Goal: Task Accomplishment & Management: Manage account settings

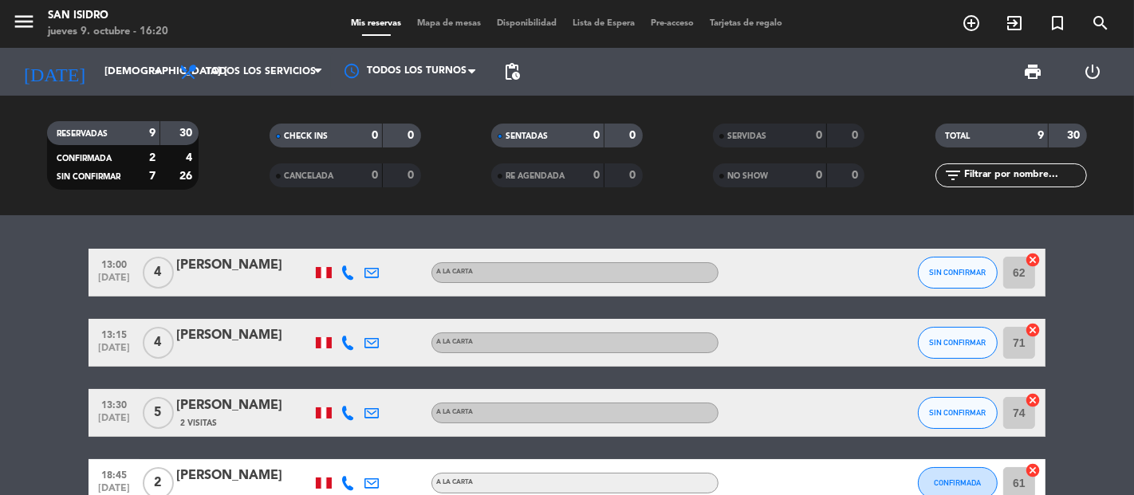
scroll to position [265, 0]
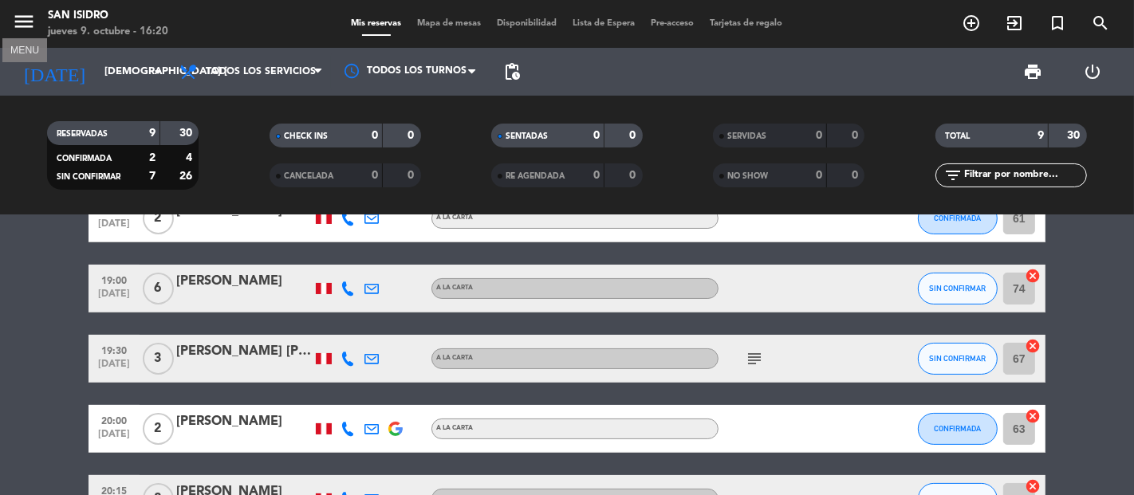
click at [27, 26] on icon "menu" at bounding box center [24, 22] width 24 height 24
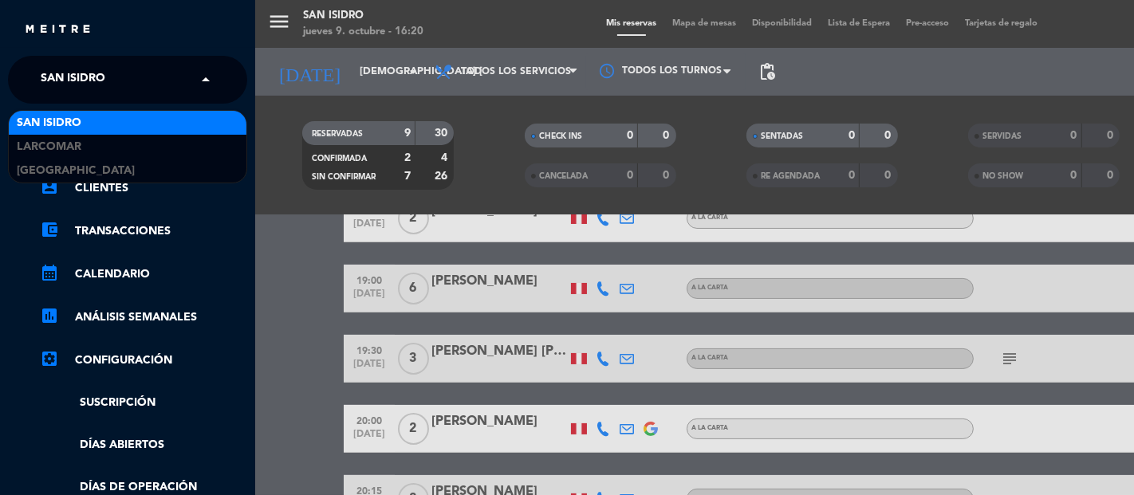
click at [174, 85] on input "text" at bounding box center [129, 80] width 195 height 35
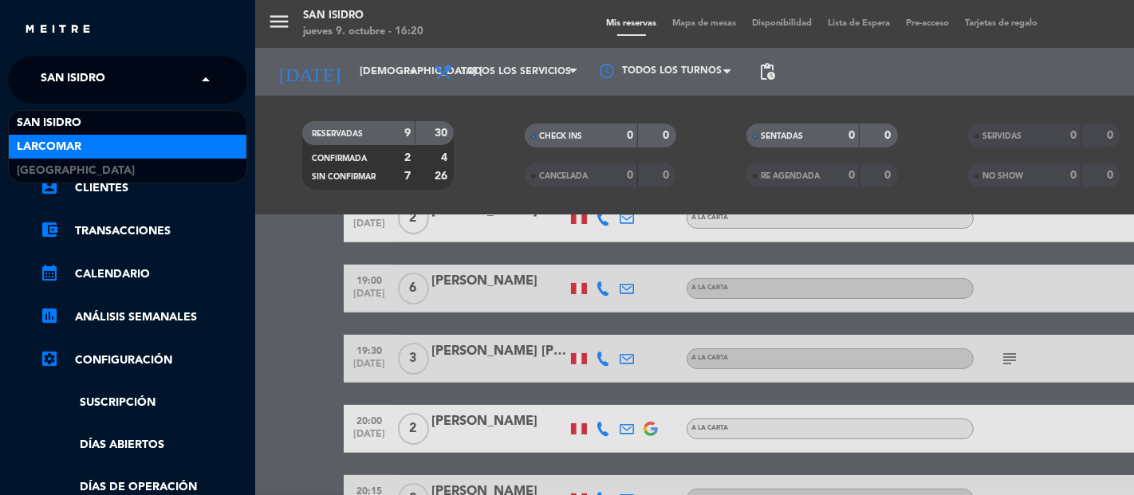
click at [58, 140] on span "Larcomar" at bounding box center [49, 147] width 65 height 18
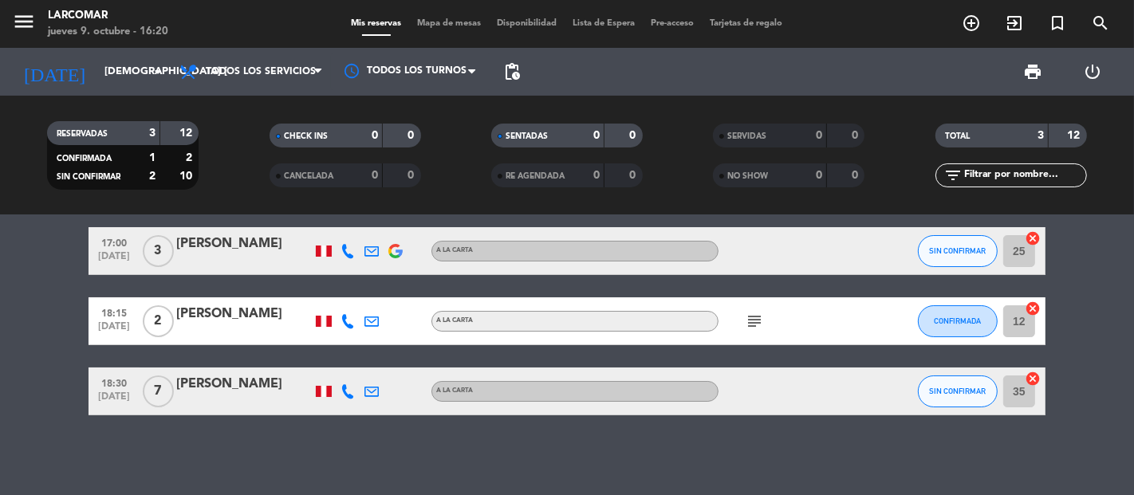
scroll to position [21, 0]
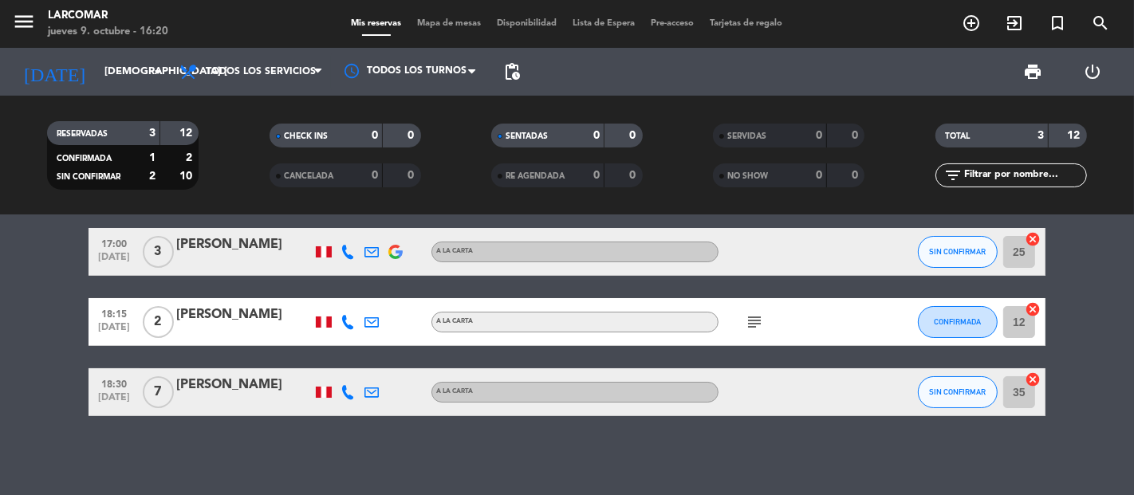
click at [195, 244] on div "[PERSON_NAME]" at bounding box center [244, 244] width 136 height 21
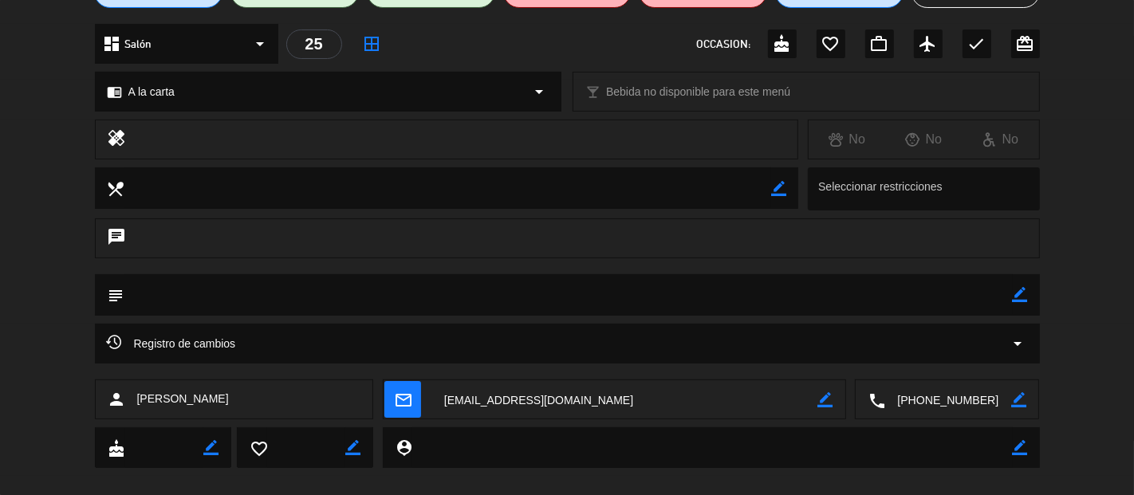
scroll to position [177, 0]
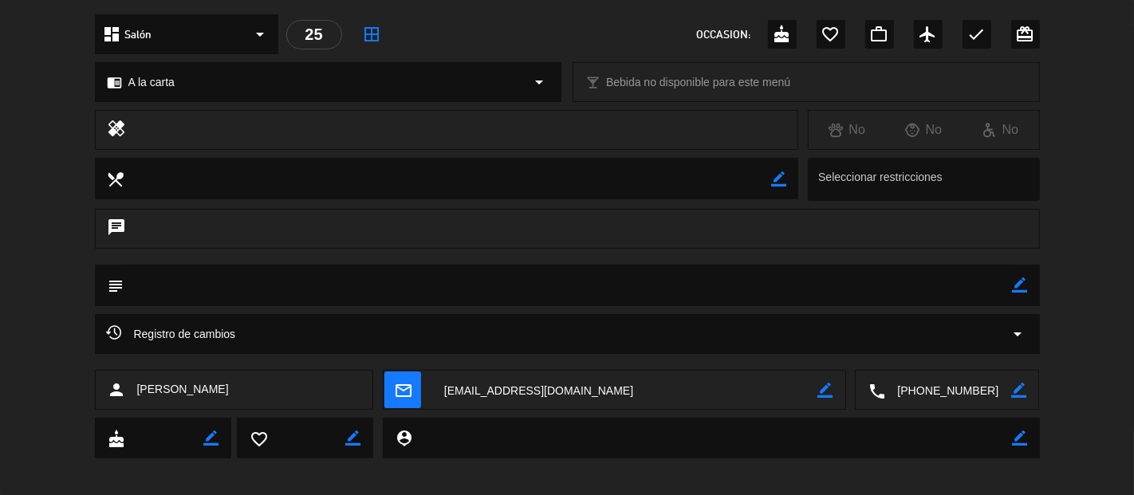
click at [957, 376] on textarea at bounding box center [948, 391] width 126 height 40
click at [504, 389] on textarea at bounding box center [625, 391] width 386 height 40
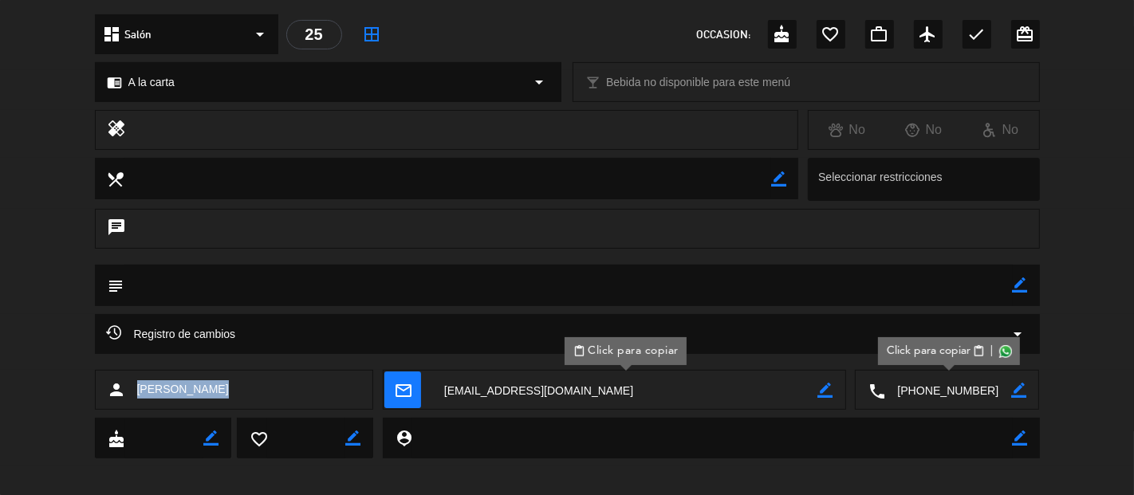
drag, startPoint x: 208, startPoint y: 392, endPoint x: 137, endPoint y: 384, distance: 71.3
click at [137, 384] on span "[PERSON_NAME]" at bounding box center [183, 389] width 92 height 18
copy span "[PERSON_NAME]"
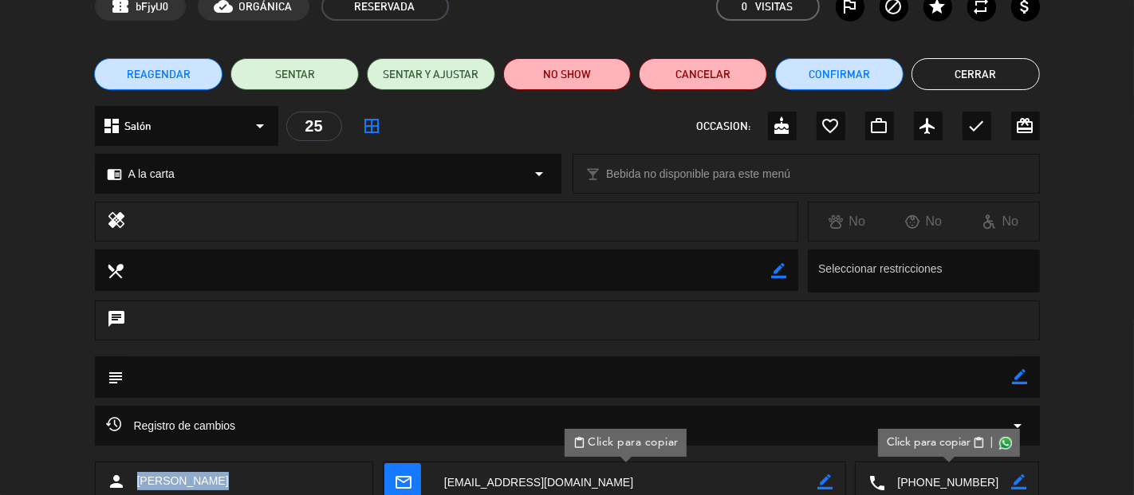
scroll to position [0, 0]
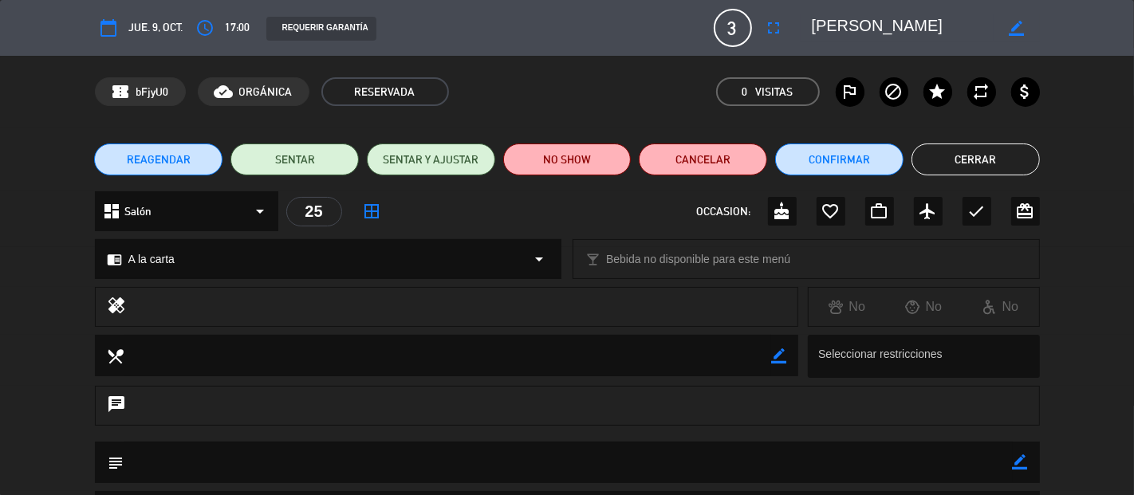
click at [975, 164] on button "Cerrar" at bounding box center [976, 160] width 128 height 32
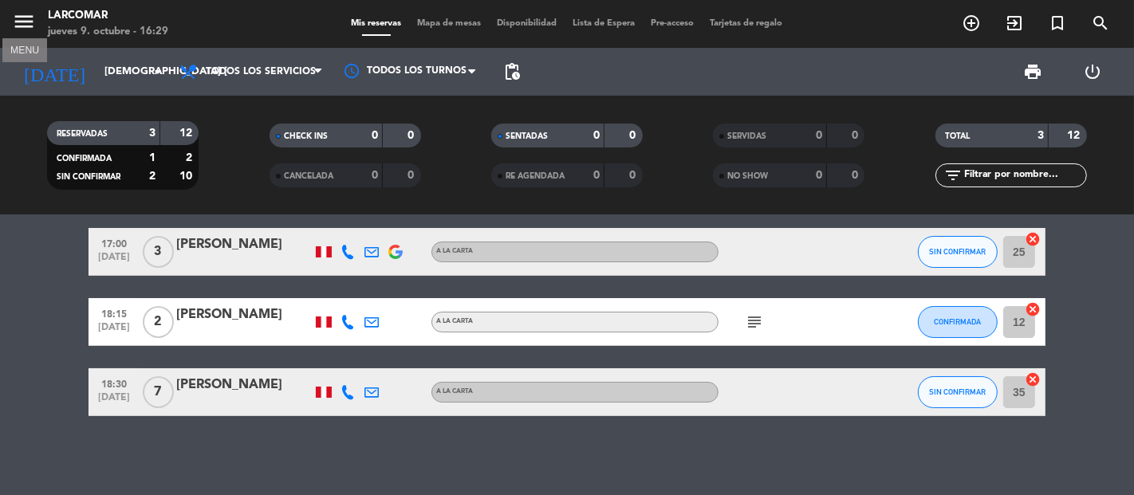
click at [18, 18] on icon "menu" at bounding box center [24, 22] width 24 height 24
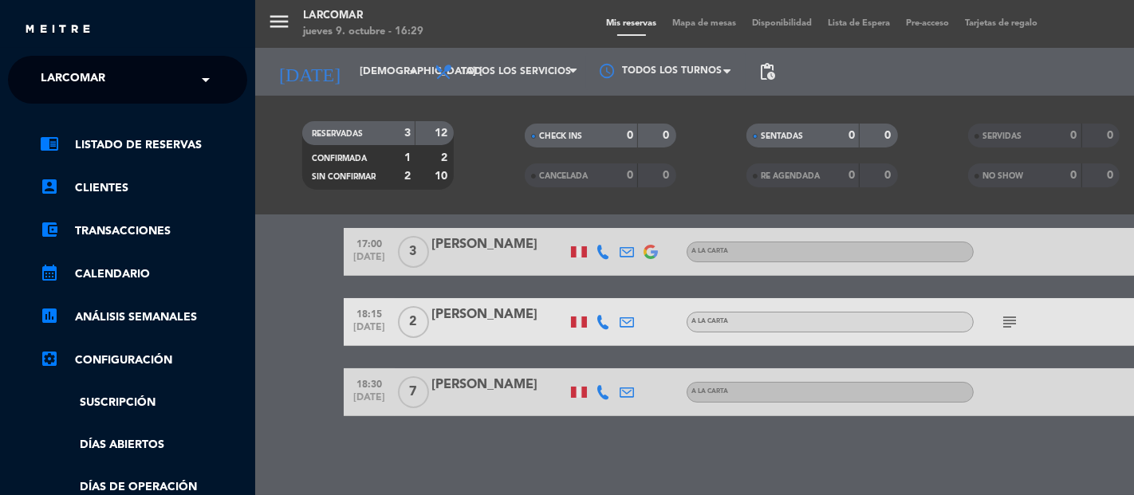
click at [149, 76] on input "text" at bounding box center [129, 80] width 195 height 35
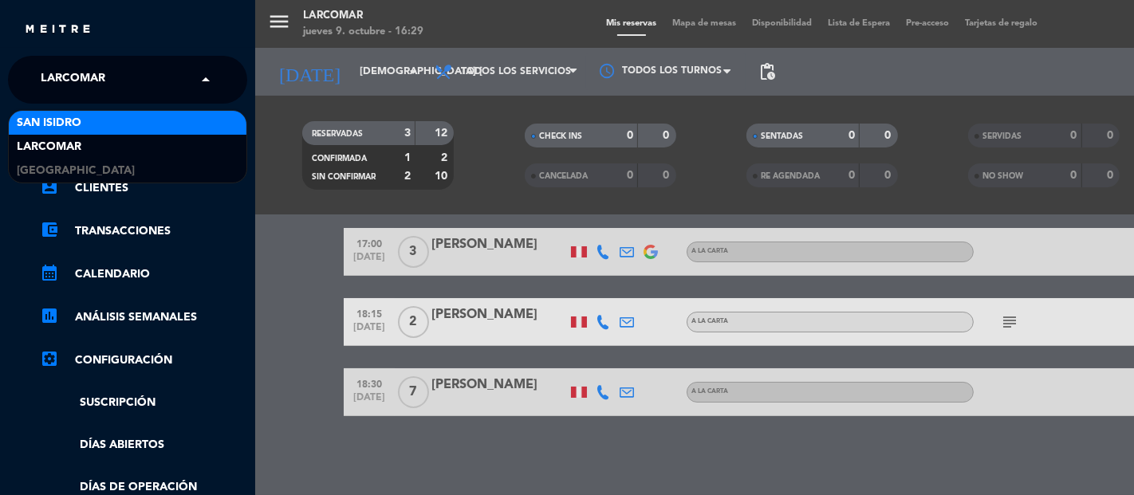
click at [76, 124] on span "San Isidro" at bounding box center [49, 123] width 65 height 18
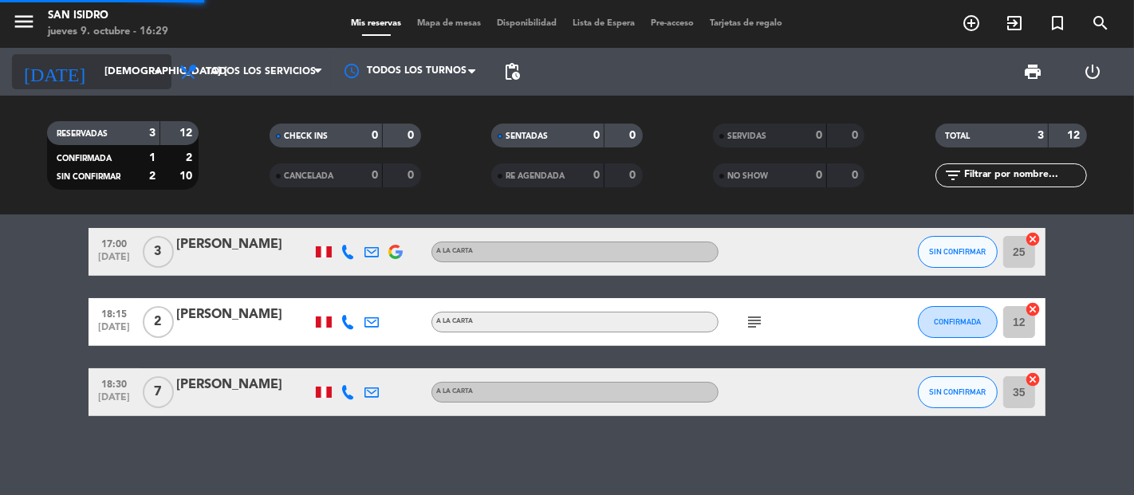
click at [126, 74] on input "[DEMOGRAPHIC_DATA] [DATE]" at bounding box center [166, 71] width 139 height 29
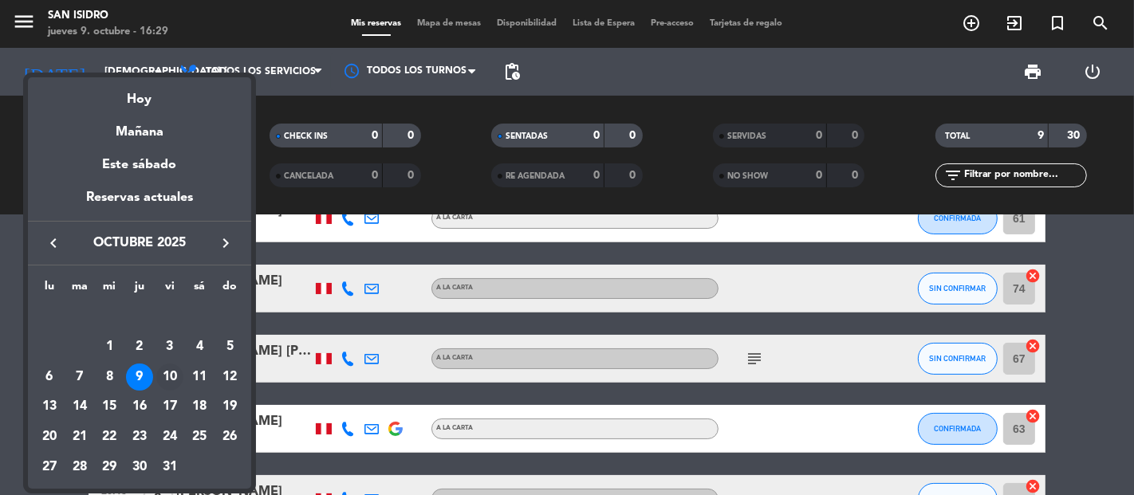
click at [170, 372] on div "10" at bounding box center [169, 377] width 27 height 27
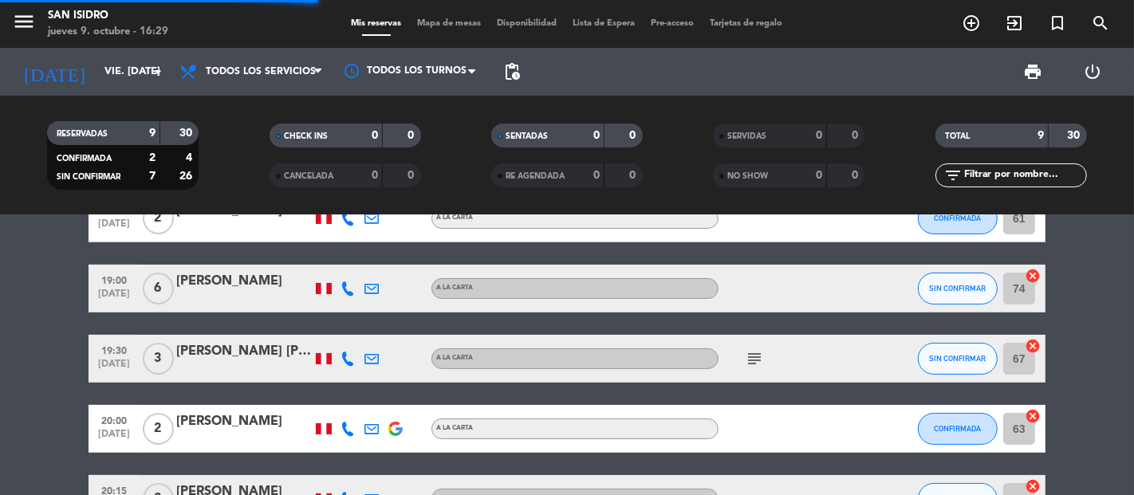
scroll to position [162, 0]
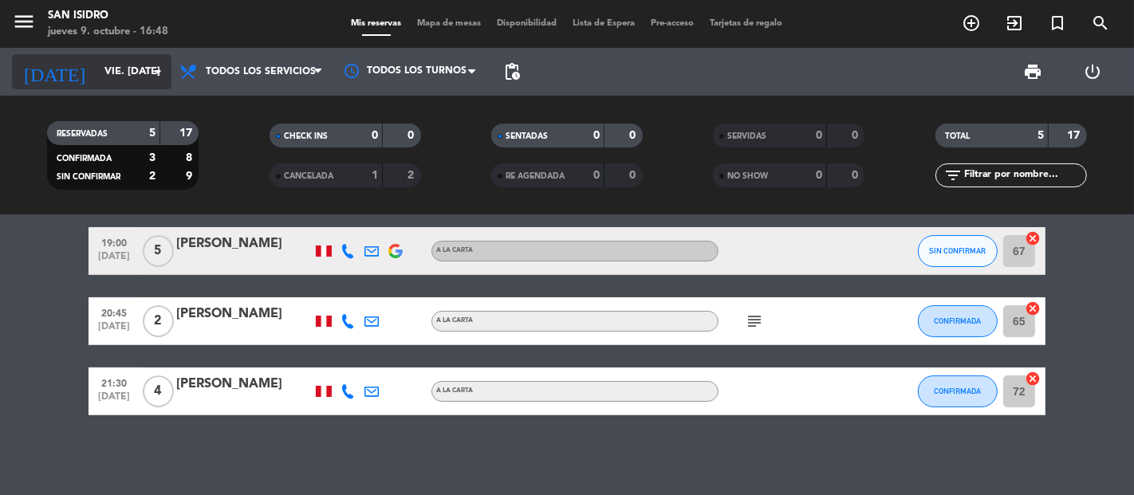
click at [97, 70] on input "vie. [DATE]" at bounding box center [166, 71] width 139 height 29
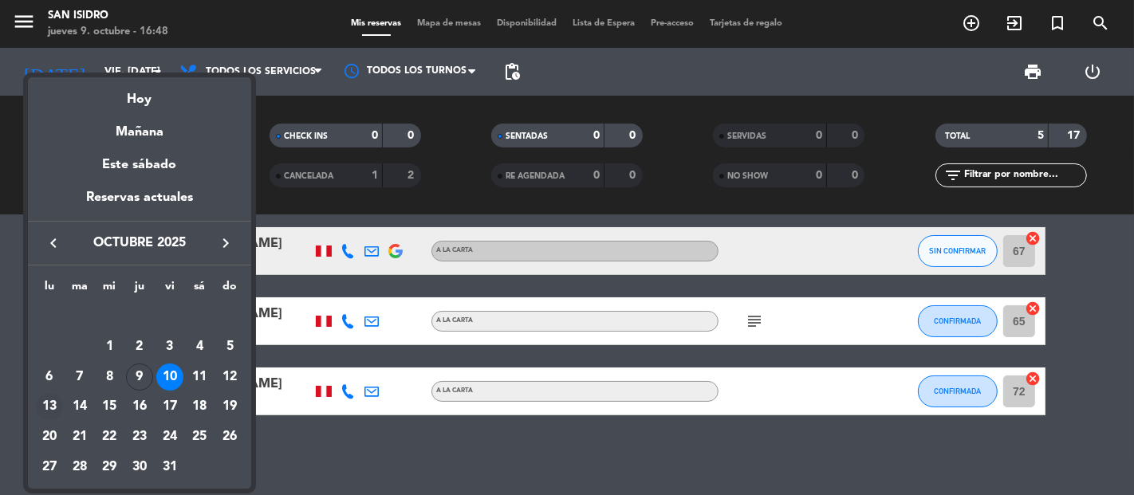
click at [61, 404] on div "13" at bounding box center [49, 406] width 27 height 27
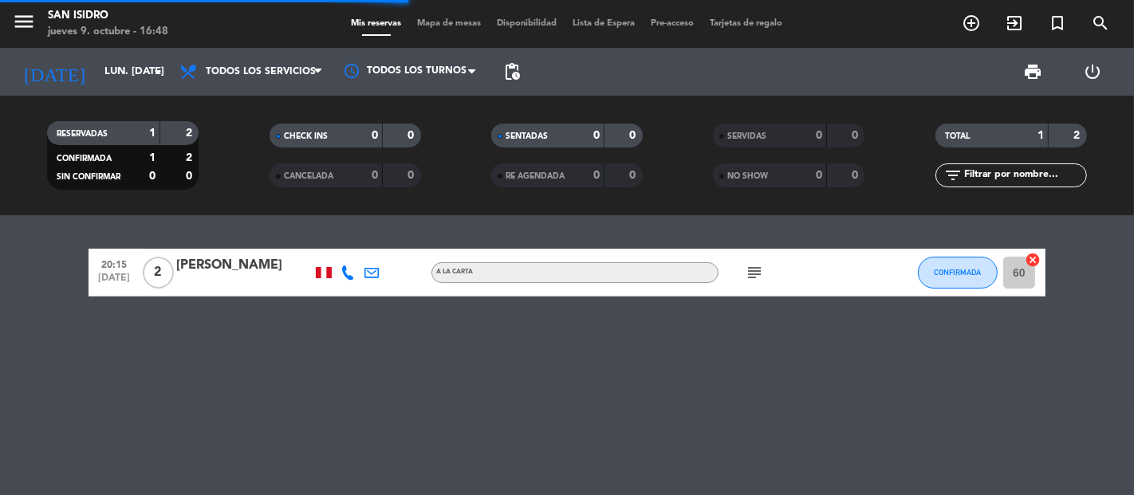
scroll to position [0, 0]
click at [27, 18] on icon "menu" at bounding box center [24, 22] width 24 height 24
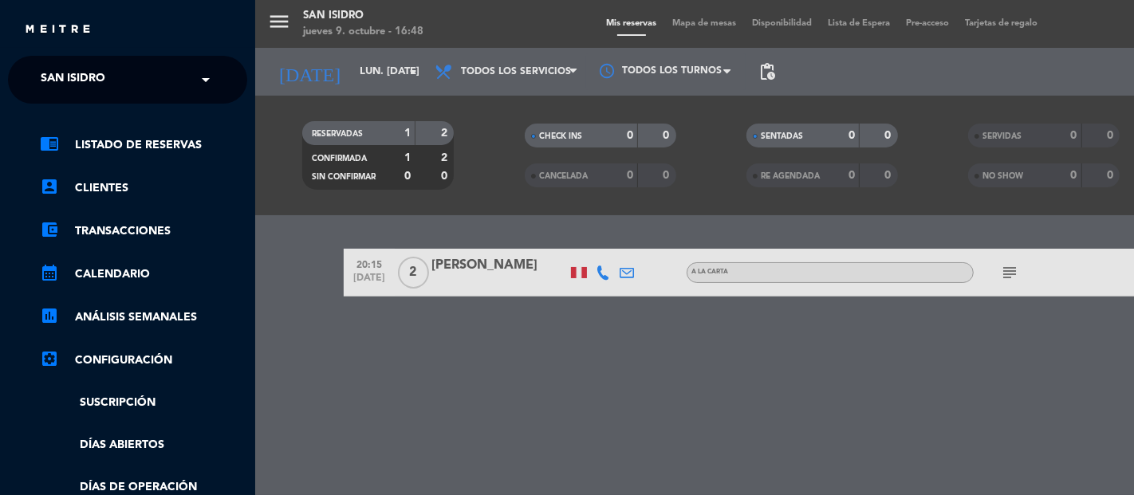
click at [158, 78] on input "text" at bounding box center [129, 80] width 195 height 35
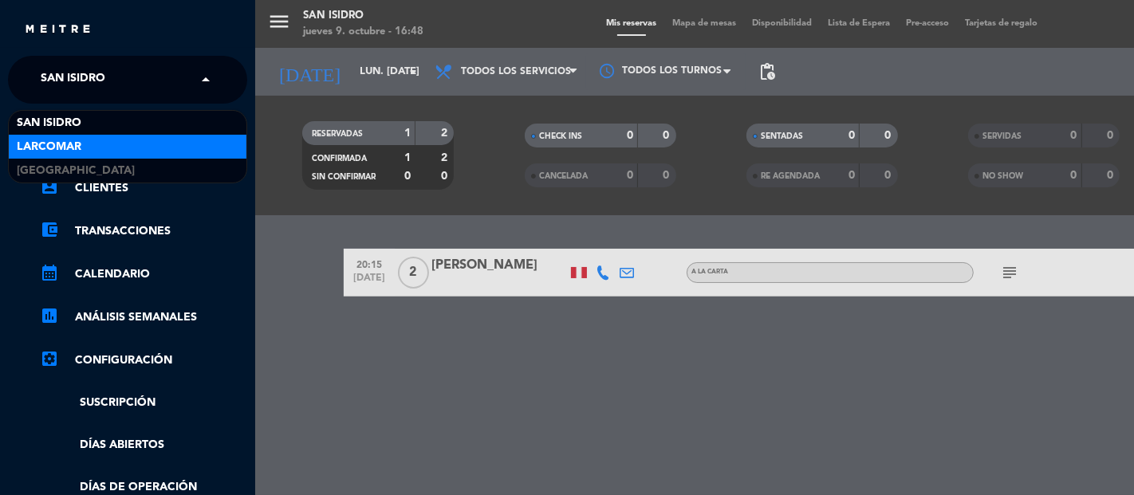
click at [96, 141] on div "Larcomar" at bounding box center [128, 147] width 238 height 24
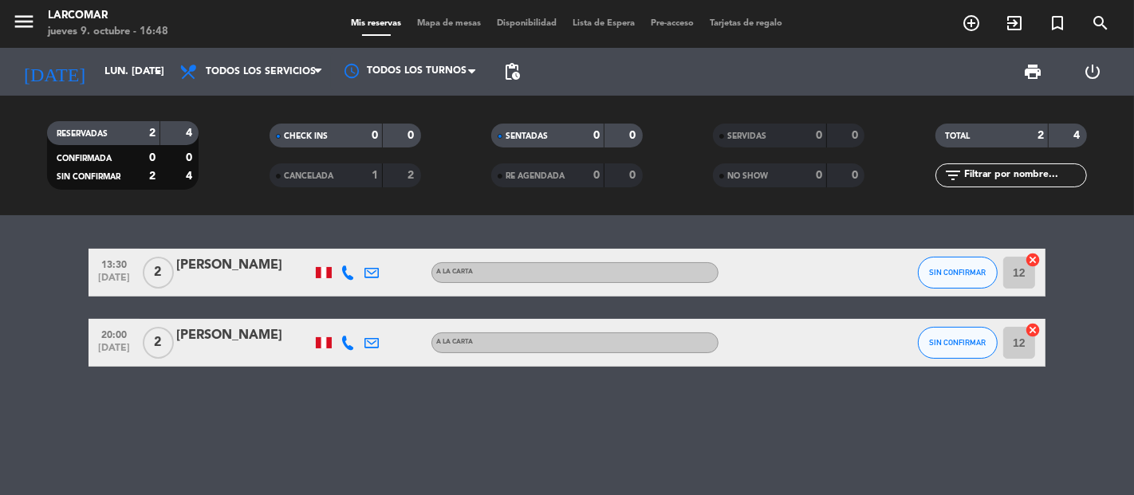
click at [233, 264] on div "[PERSON_NAME]" at bounding box center [244, 265] width 136 height 21
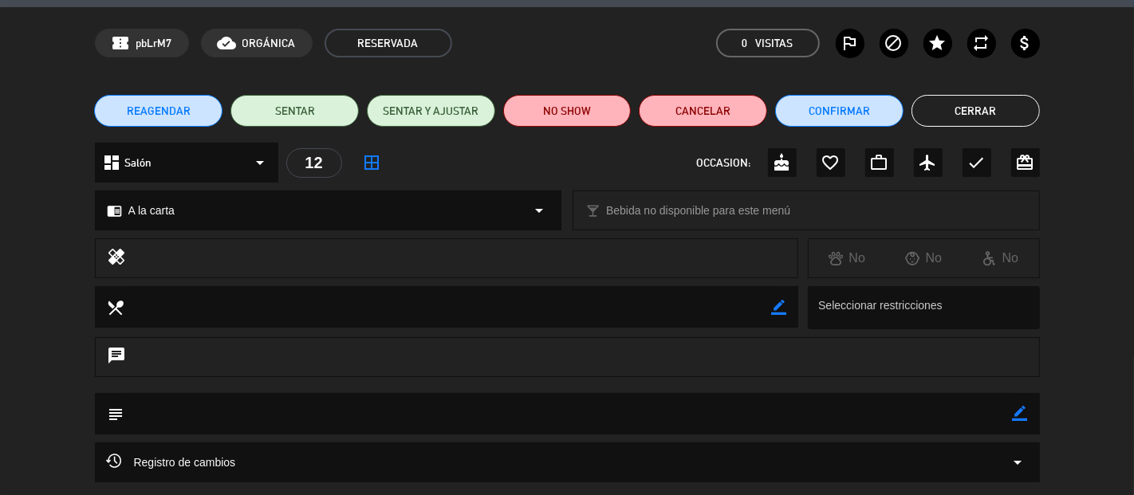
scroll to position [188, 0]
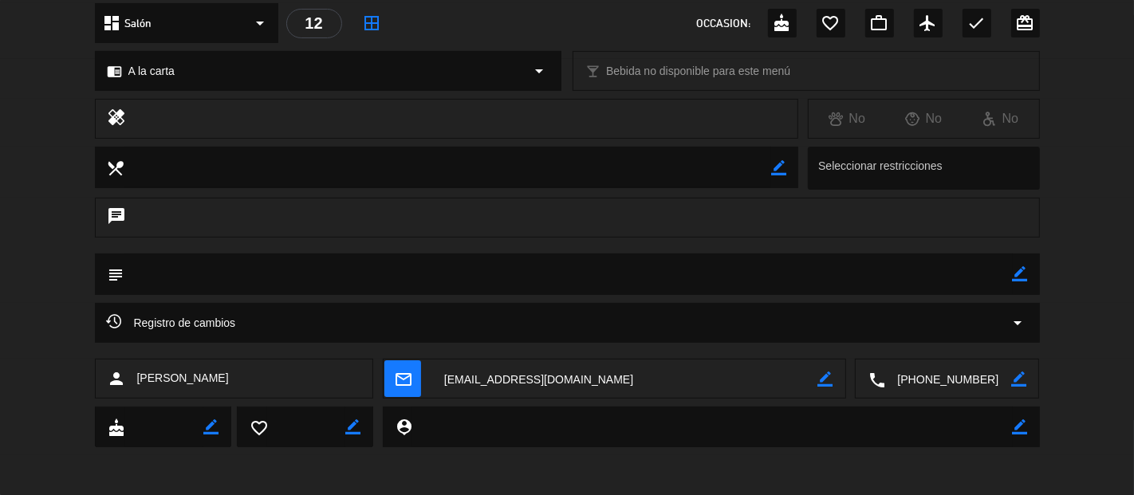
click at [920, 377] on textarea at bounding box center [948, 380] width 126 height 40
click at [530, 395] on textarea at bounding box center [625, 380] width 386 height 40
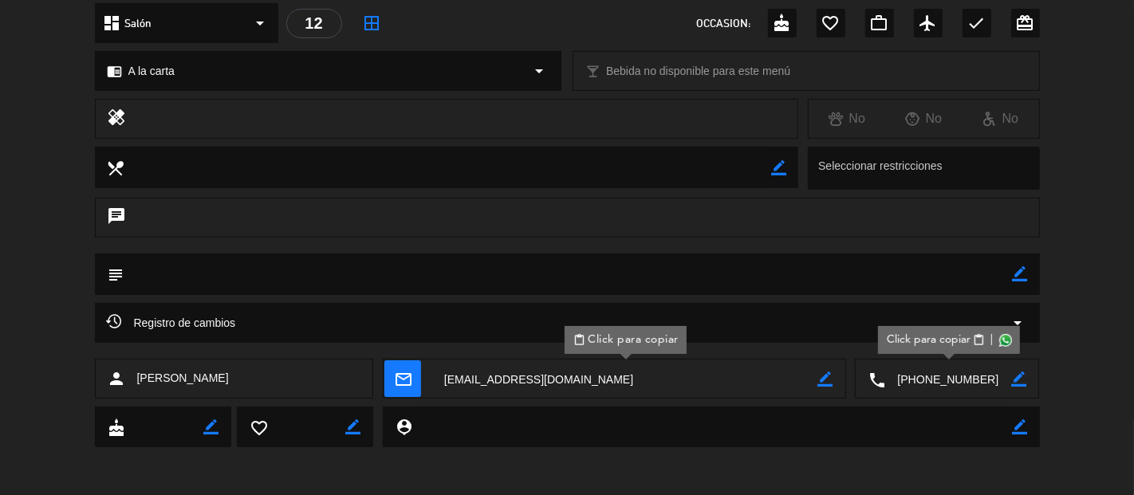
drag, startPoint x: 274, startPoint y: 376, endPoint x: 140, endPoint y: 376, distance: 134.8
click at [140, 376] on div "person [PERSON_NAME]" at bounding box center [234, 379] width 279 height 40
copy span "[PERSON_NAME]"
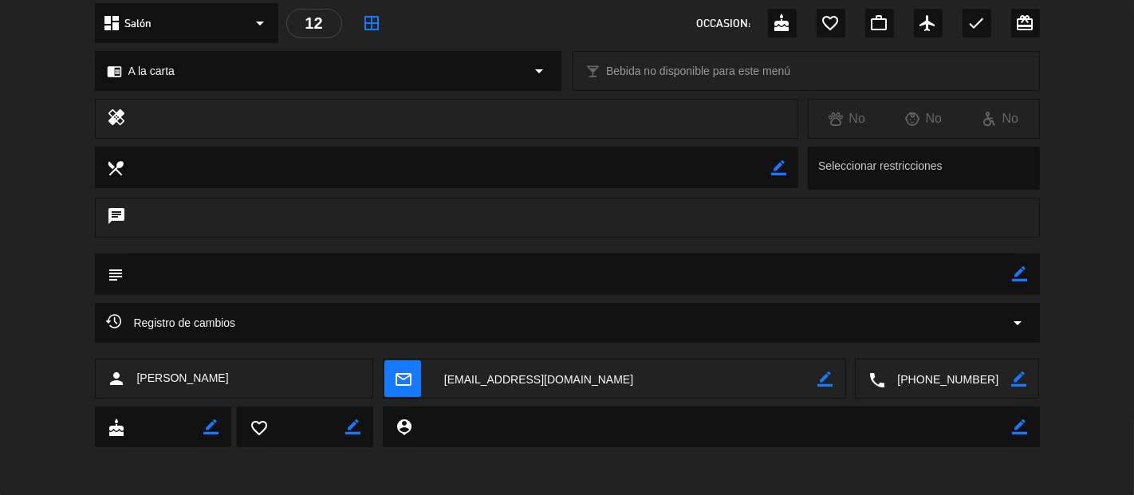
scroll to position [11, 0]
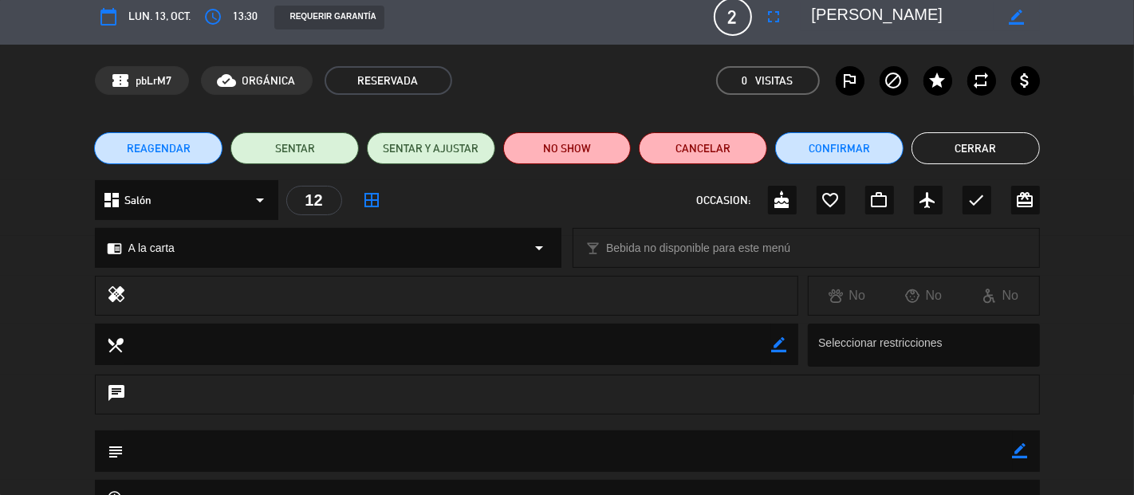
click at [974, 140] on button "Cerrar" at bounding box center [976, 148] width 128 height 32
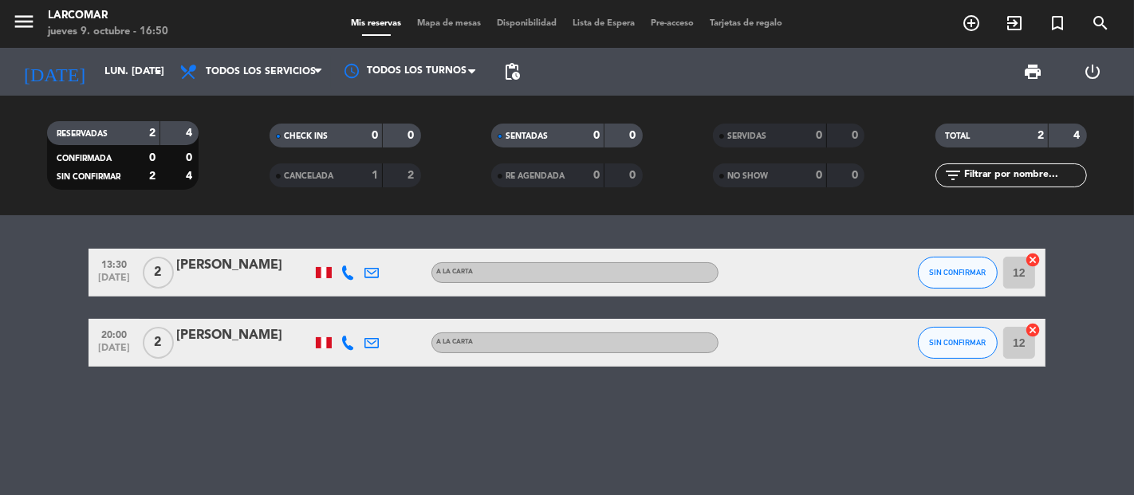
drag, startPoint x: 22, startPoint y: 263, endPoint x: 46, endPoint y: 246, distance: 30.3
click at [22, 263] on bookings-row "13:30 [DATE] 2 [PERSON_NAME] A [PERSON_NAME] SIN CONFIRMAR 12 cancel 20:00 [DAT…" at bounding box center [567, 308] width 1134 height 118
click at [100, 82] on input "lun. [DATE]" at bounding box center [166, 71] width 139 height 29
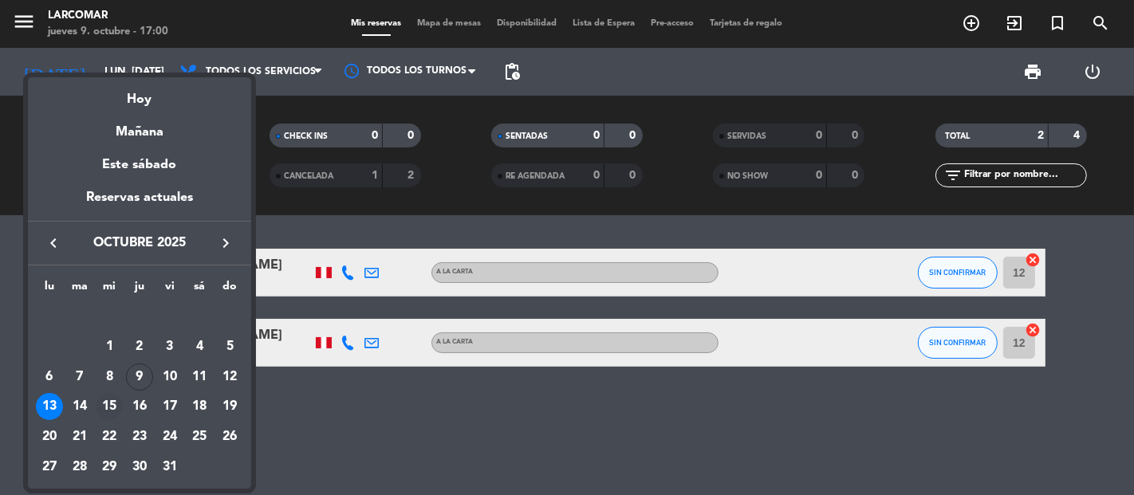
click at [116, 402] on div "15" at bounding box center [109, 406] width 27 height 27
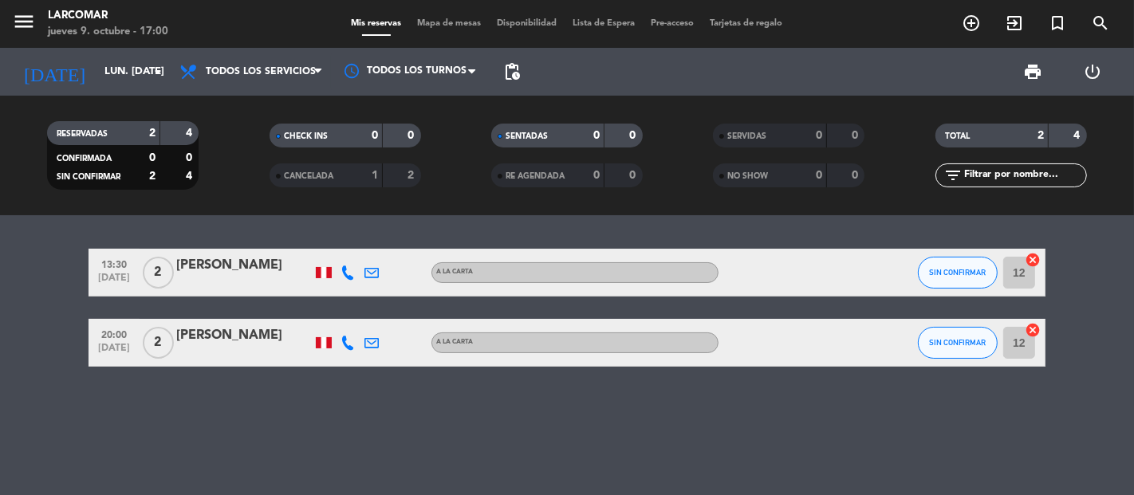
type input "mié. [DATE]"
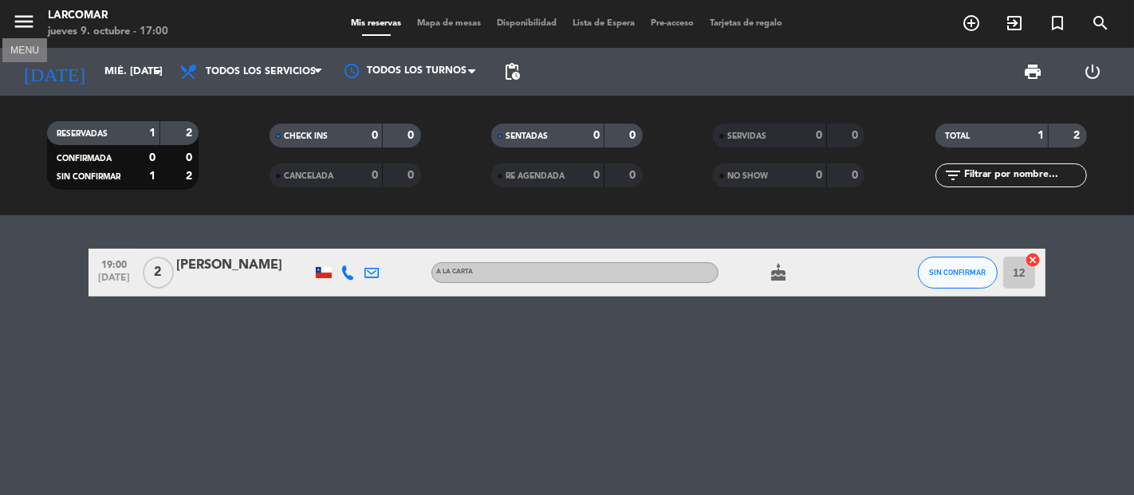
drag, startPoint x: 12, startPoint y: 14, endPoint x: 21, endPoint y: 26, distance: 14.2
click at [20, 22] on icon "menu" at bounding box center [24, 22] width 24 height 24
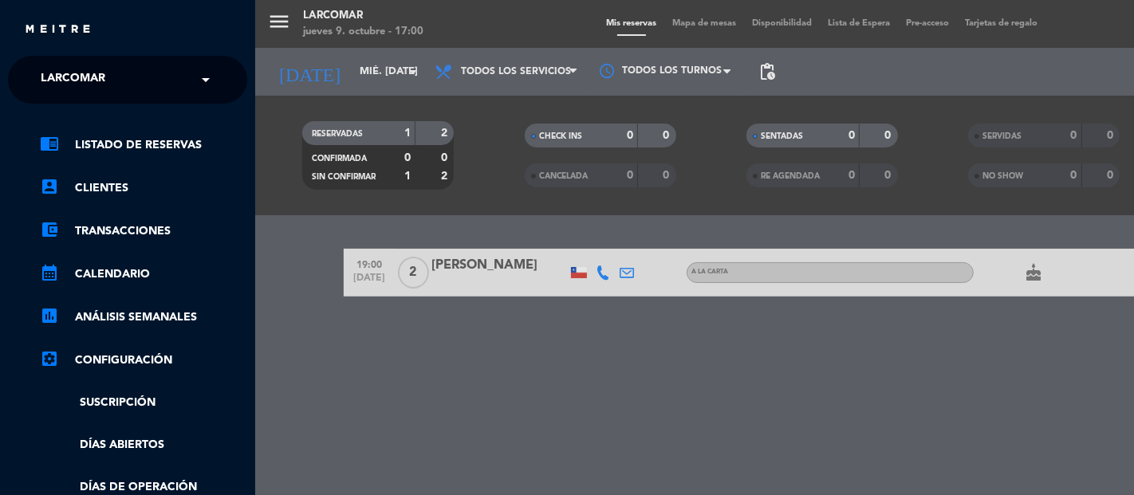
click at [153, 69] on input "text" at bounding box center [129, 80] width 195 height 35
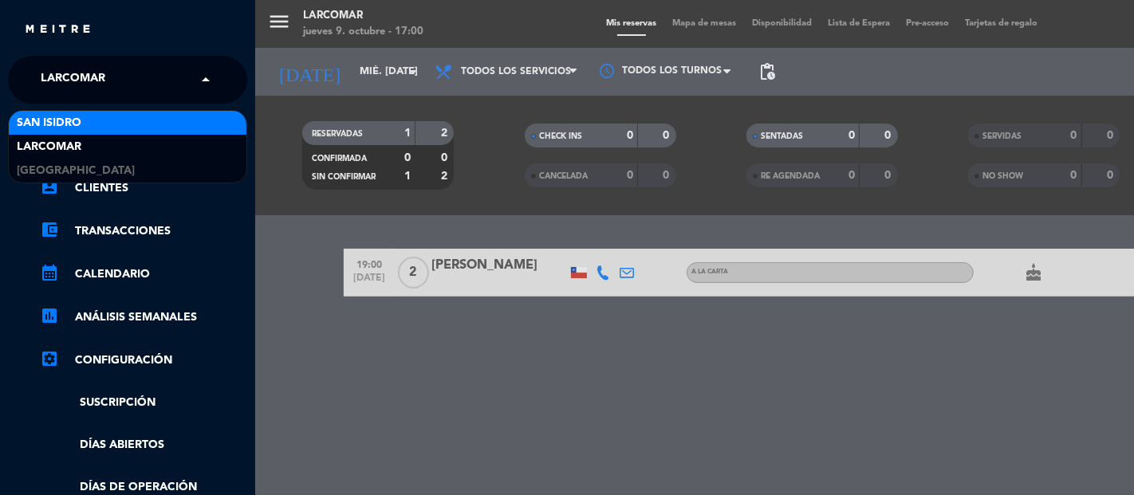
click at [85, 120] on div "San Isidro" at bounding box center [128, 123] width 238 height 24
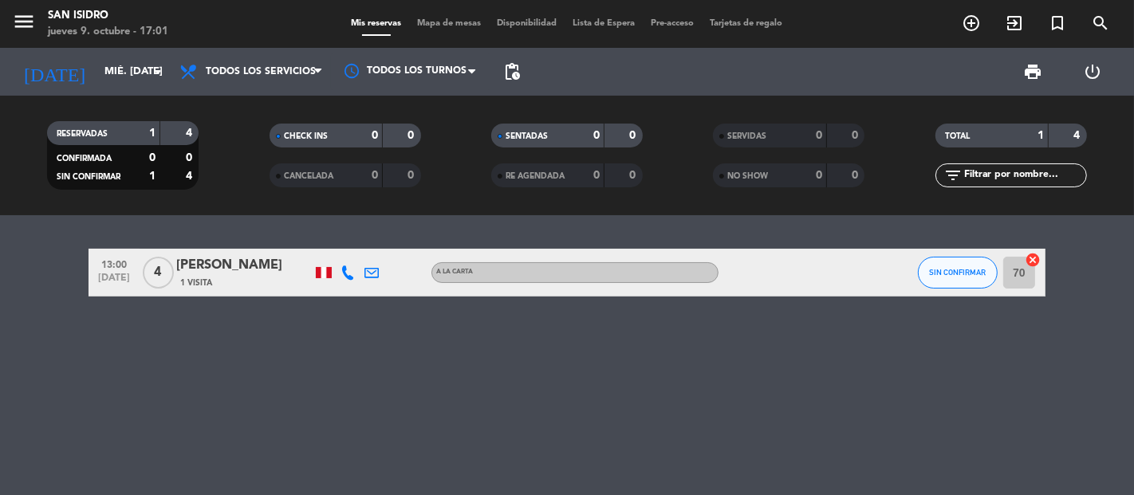
click at [254, 269] on div "[PERSON_NAME]" at bounding box center [244, 265] width 136 height 21
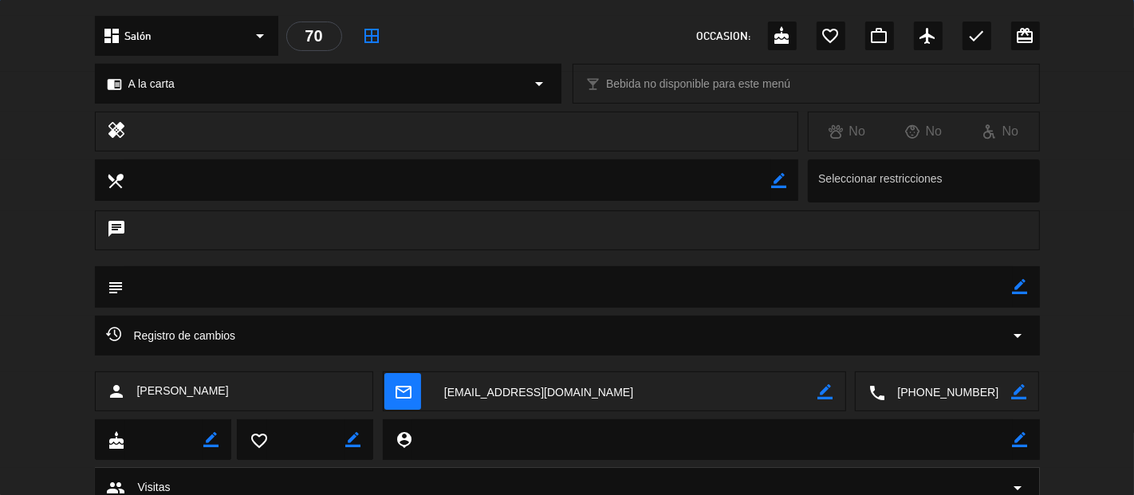
scroll to position [177, 0]
click at [977, 400] on textarea at bounding box center [948, 391] width 126 height 40
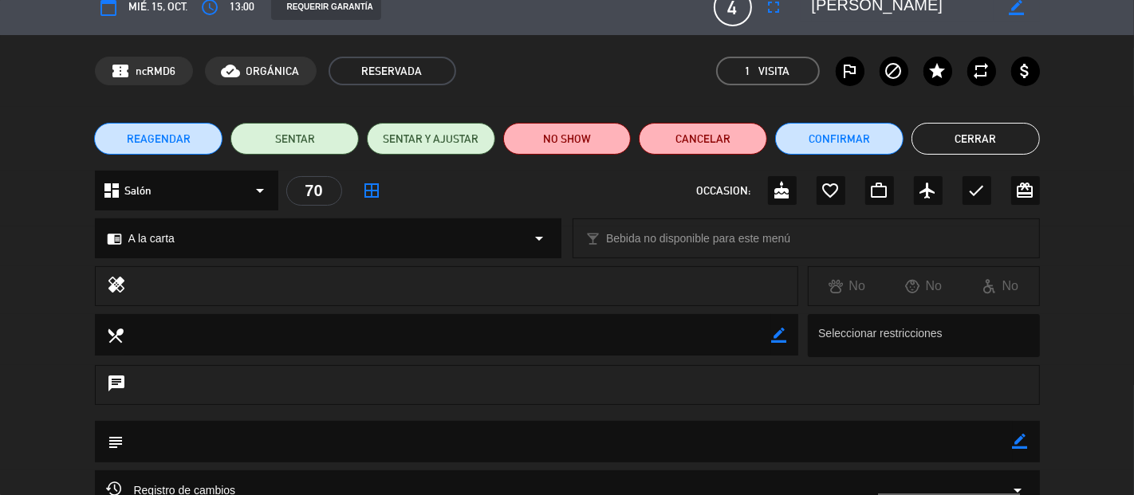
scroll to position [0, 0]
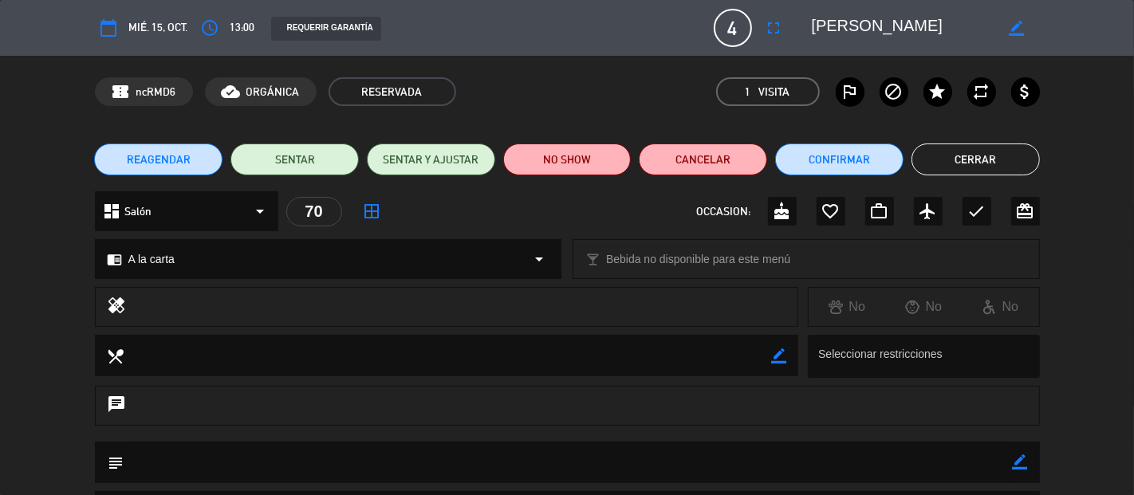
click at [984, 163] on button "Cerrar" at bounding box center [976, 160] width 128 height 32
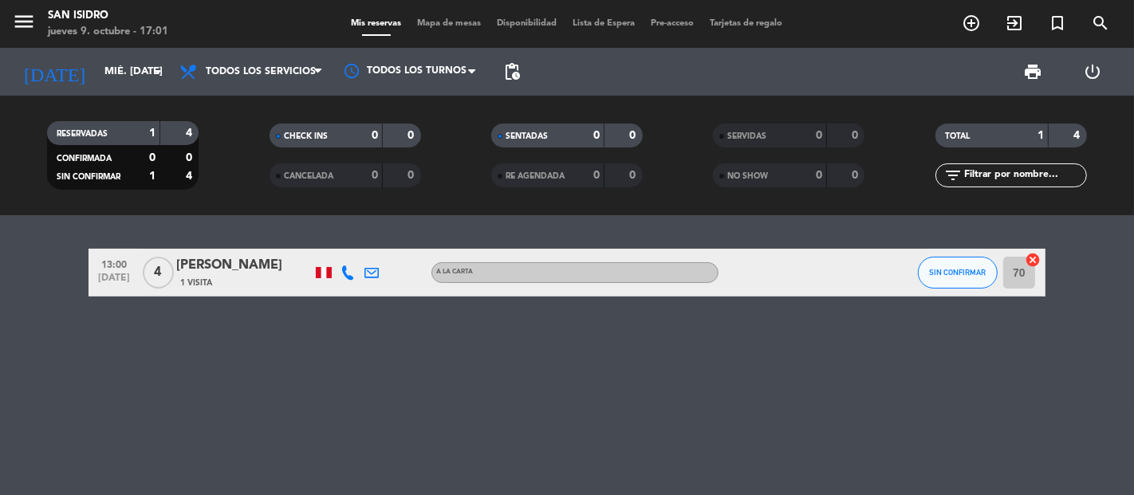
click at [37, 230] on div "13:00 [DATE] 4 [PERSON_NAME] 1 Visita A la carta SIN CONFIRMAR 70 cancel" at bounding box center [567, 355] width 1134 height 280
